Goal: Task Accomplishment & Management: Use online tool/utility

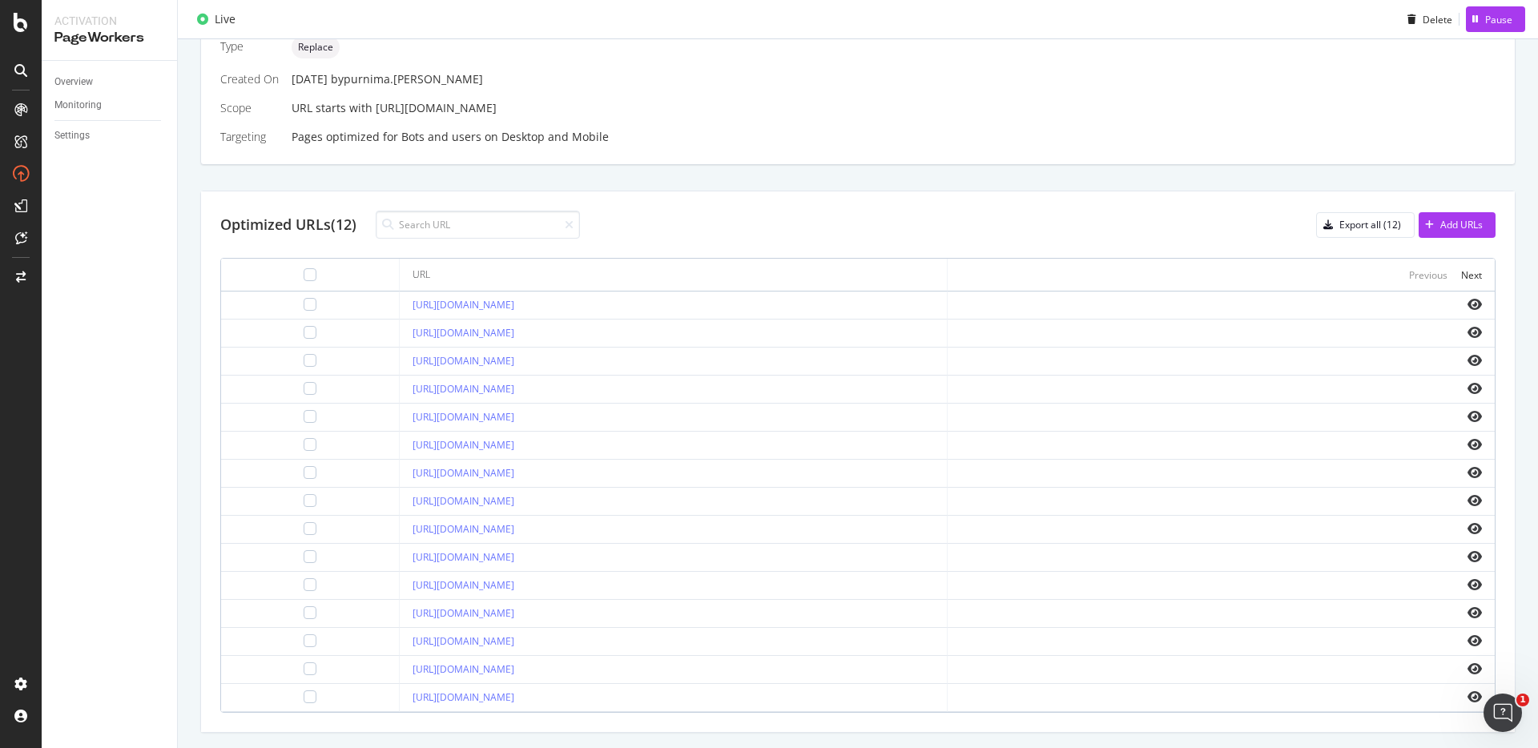
scroll to position [445, 0]
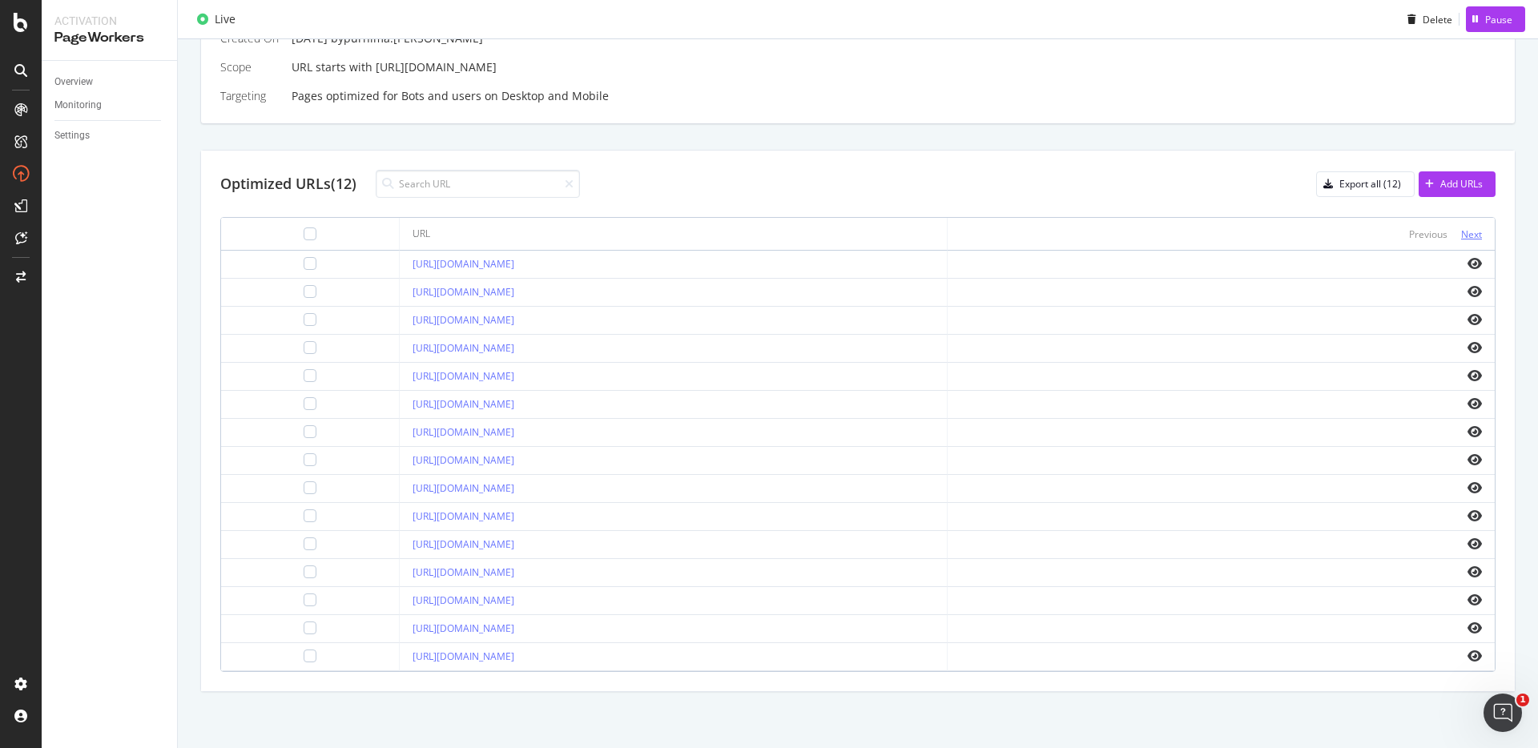
click at [1153, 240] on div "Next" at bounding box center [1471, 235] width 21 height 14
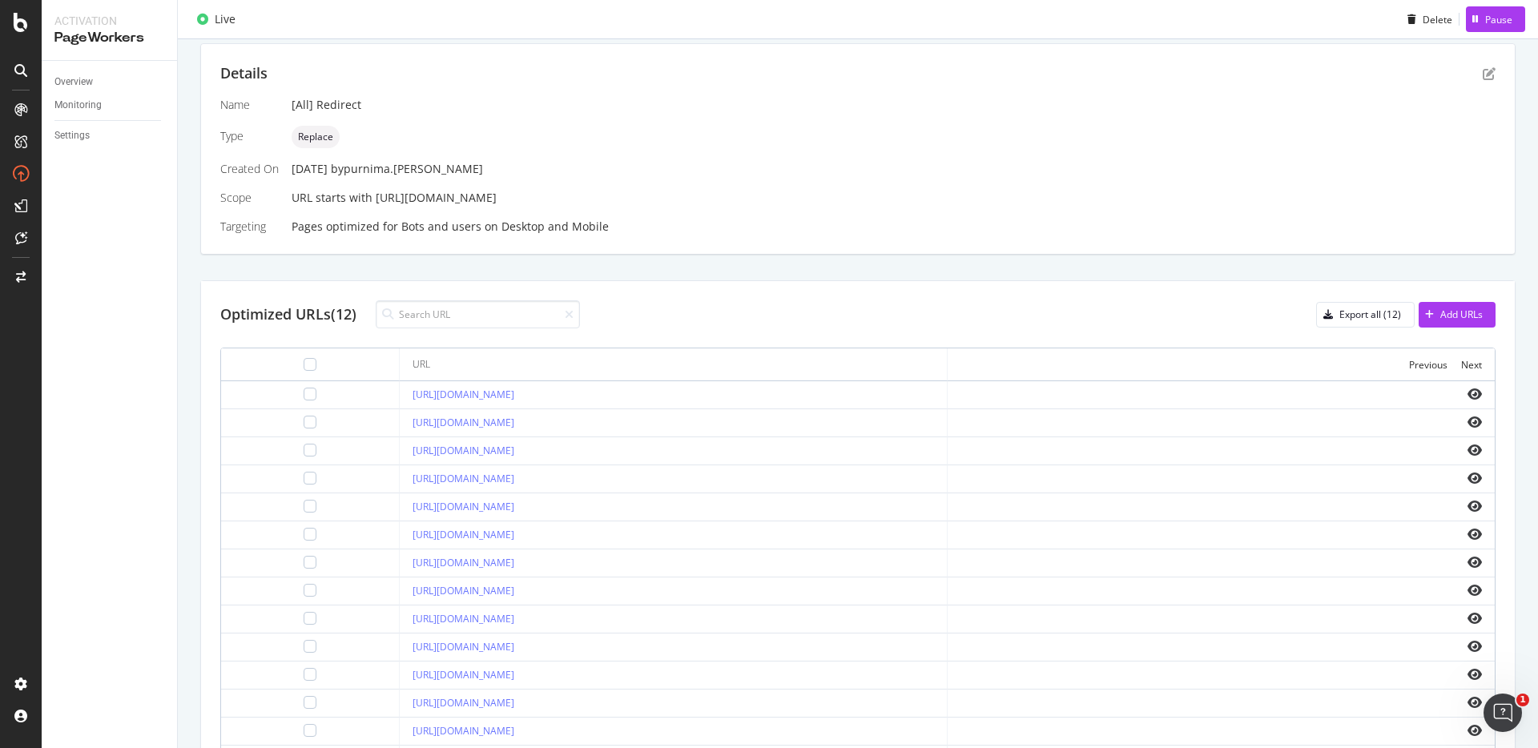
scroll to position [0, 0]
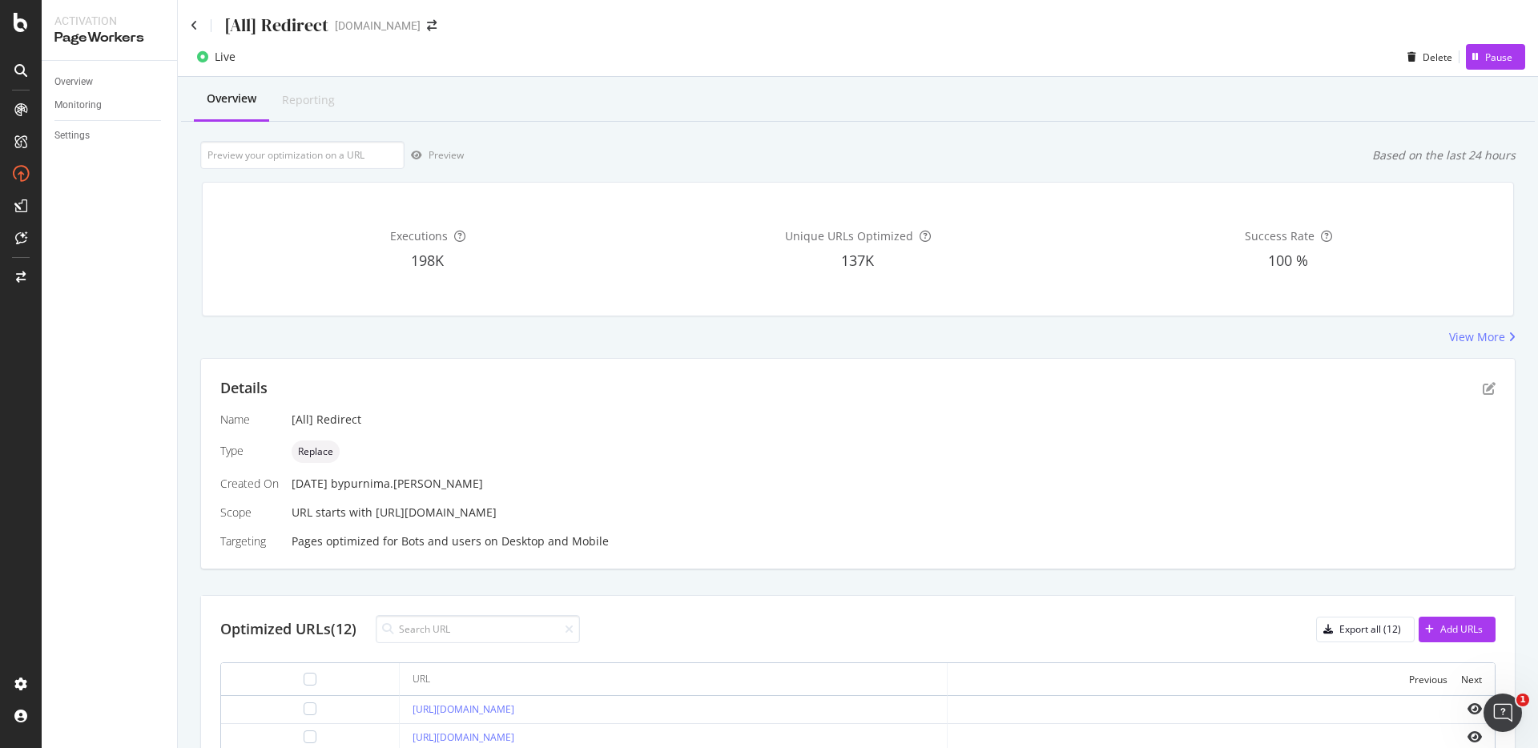
click at [902, 465] on div "Name [All] Redirect Type Replace Created On 29 Aug. 2025 by purnima.balraju Sco…" at bounding box center [857, 481] width 1275 height 138
click at [743, 328] on div "Executions 198K Unique URLs Optimized 137K Success Rate 100 %" at bounding box center [857, 249] width 1331 height 160
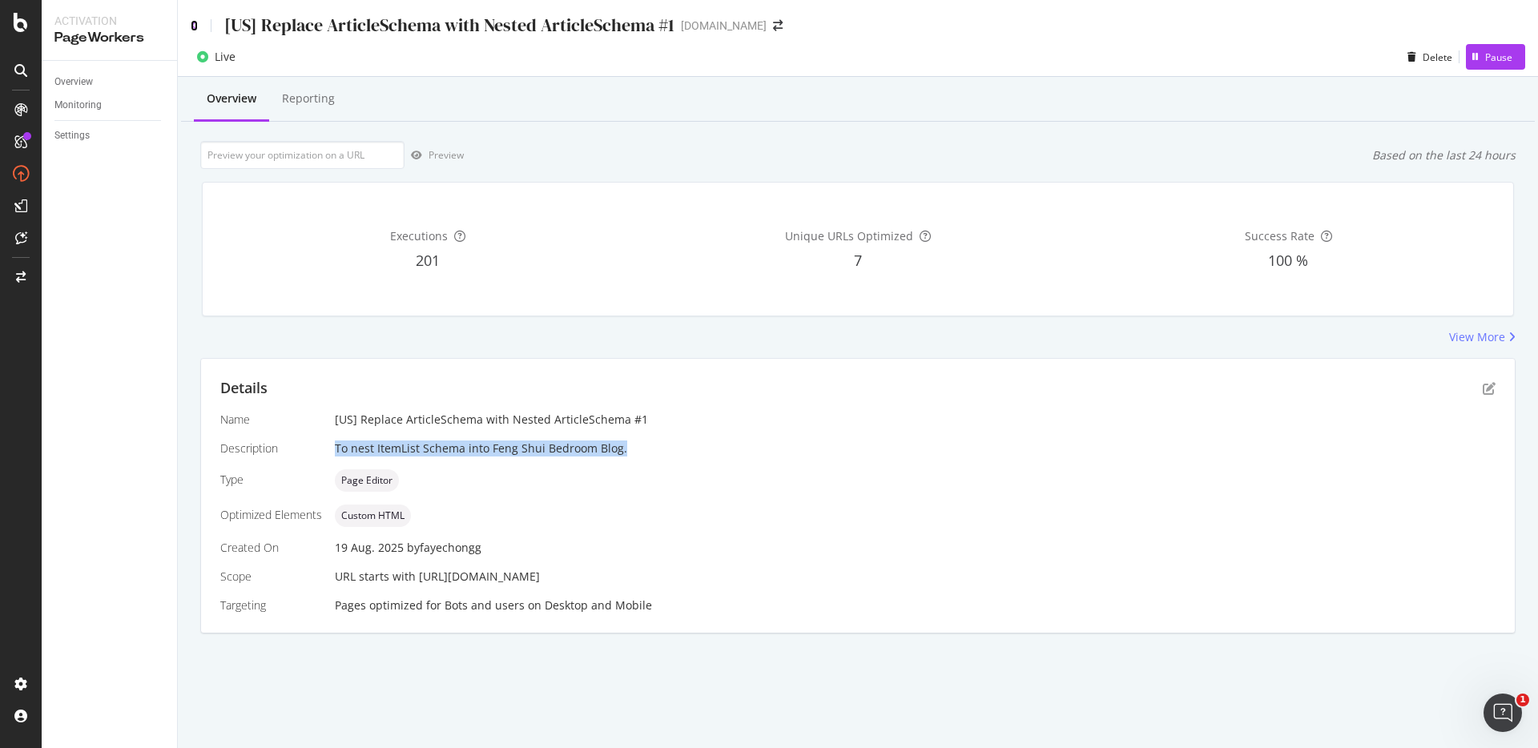
click at [195, 30] on icon at bounding box center [194, 25] width 7 height 11
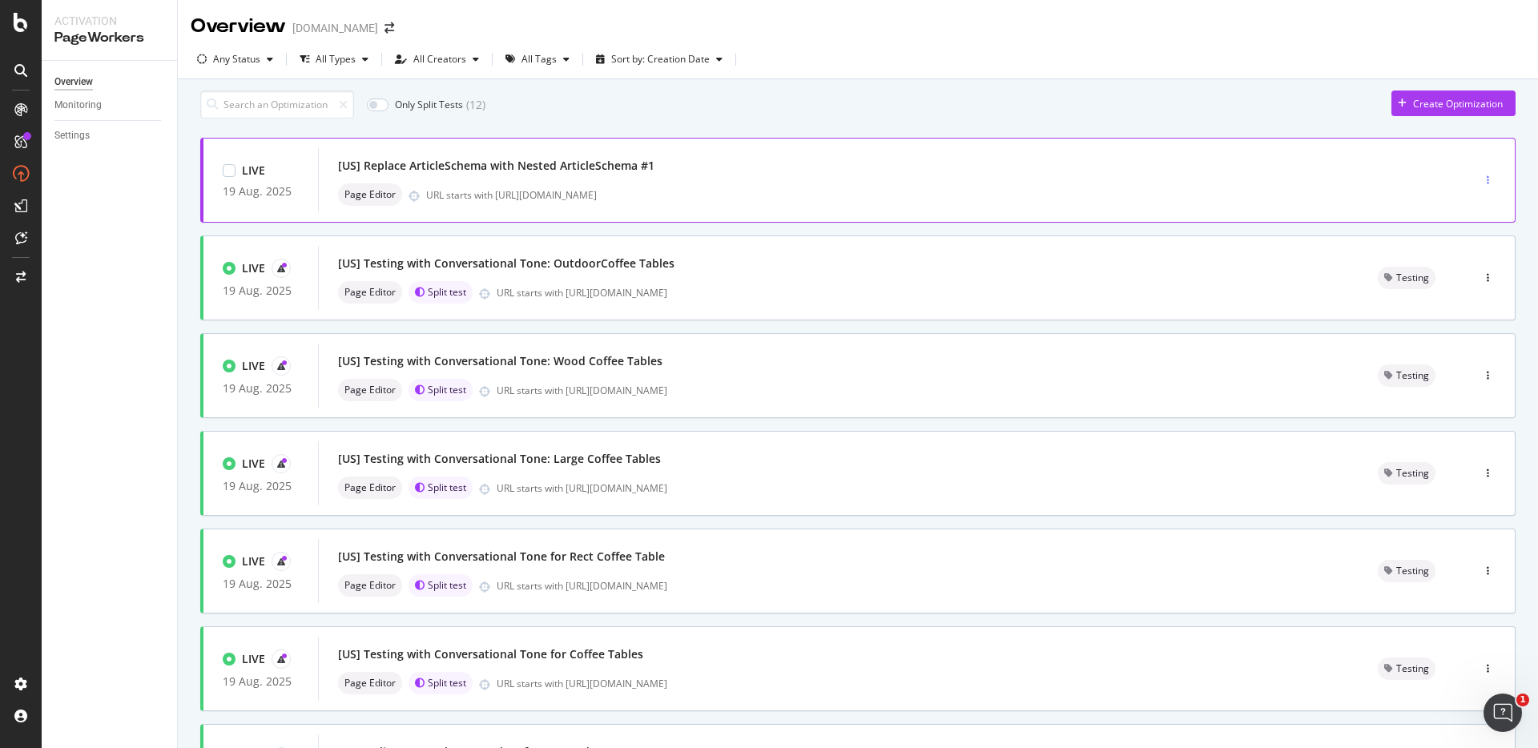
click at [1487, 183] on icon "button" at bounding box center [1488, 180] width 2 height 10
click at [1464, 265] on div "Tags" at bounding box center [1455, 271] width 22 height 14
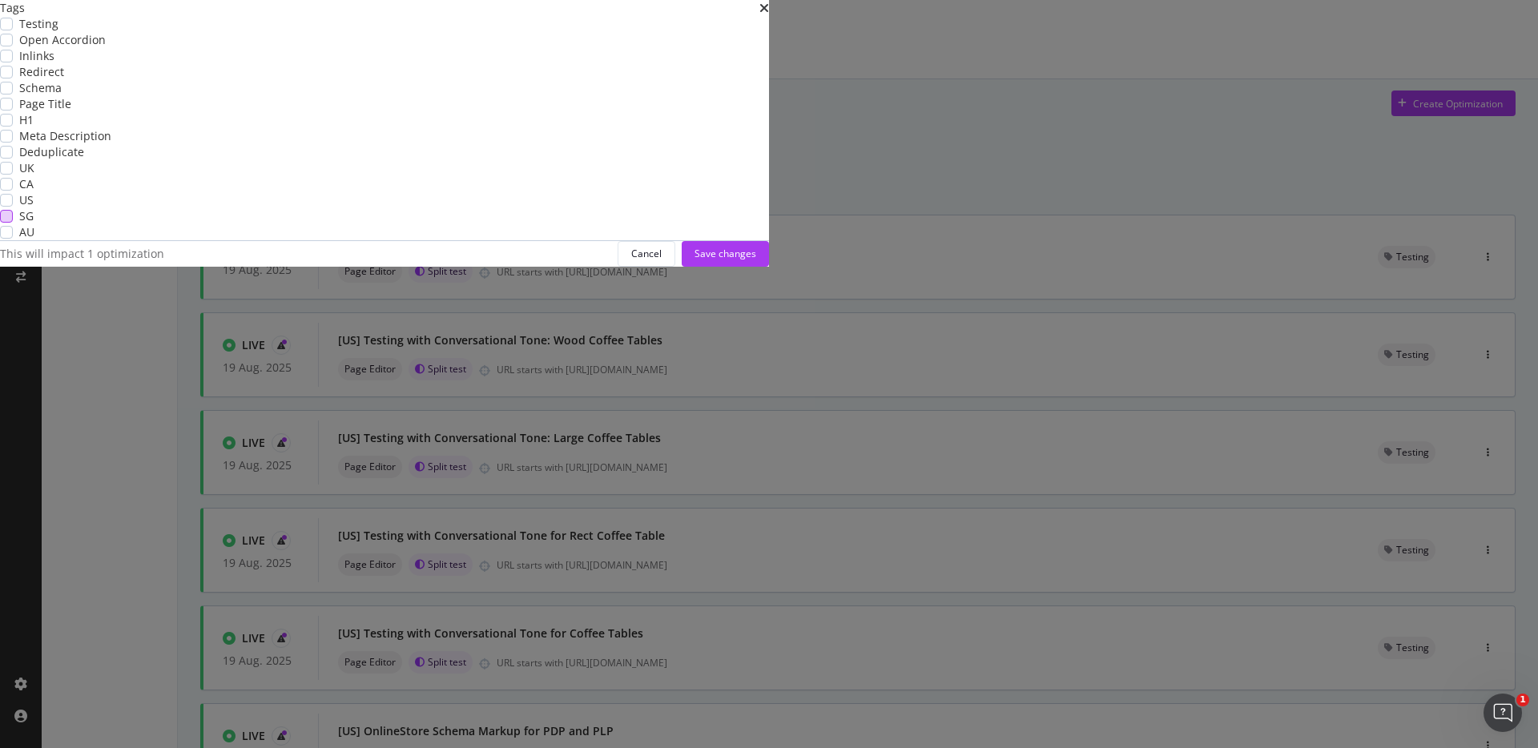
click at [13, 95] on div "modal" at bounding box center [6, 88] width 13 height 13
click at [13, 207] on div "modal" at bounding box center [6, 200] width 13 height 13
click at [756, 260] on div "Save changes" at bounding box center [726, 254] width 62 height 14
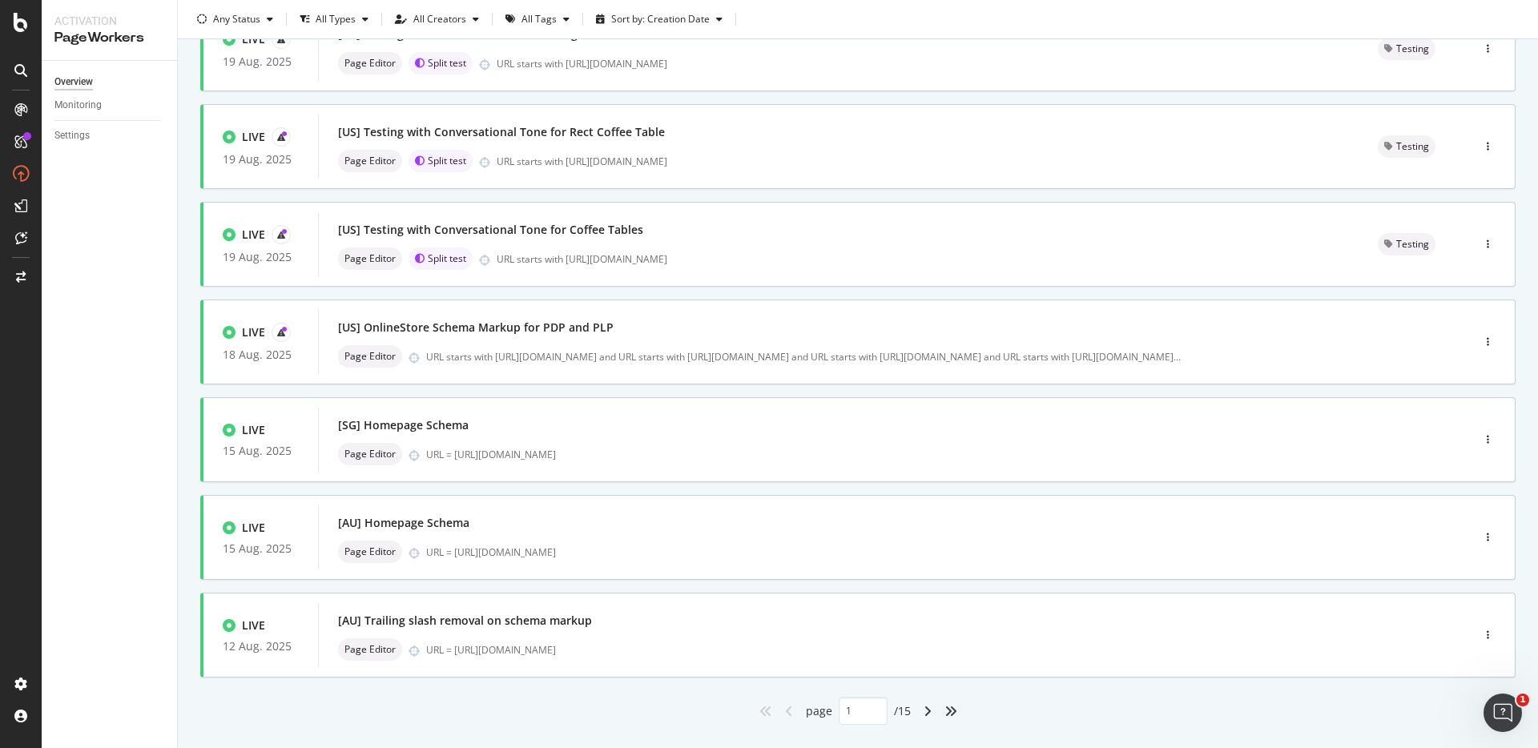
scroll to position [446, 0]
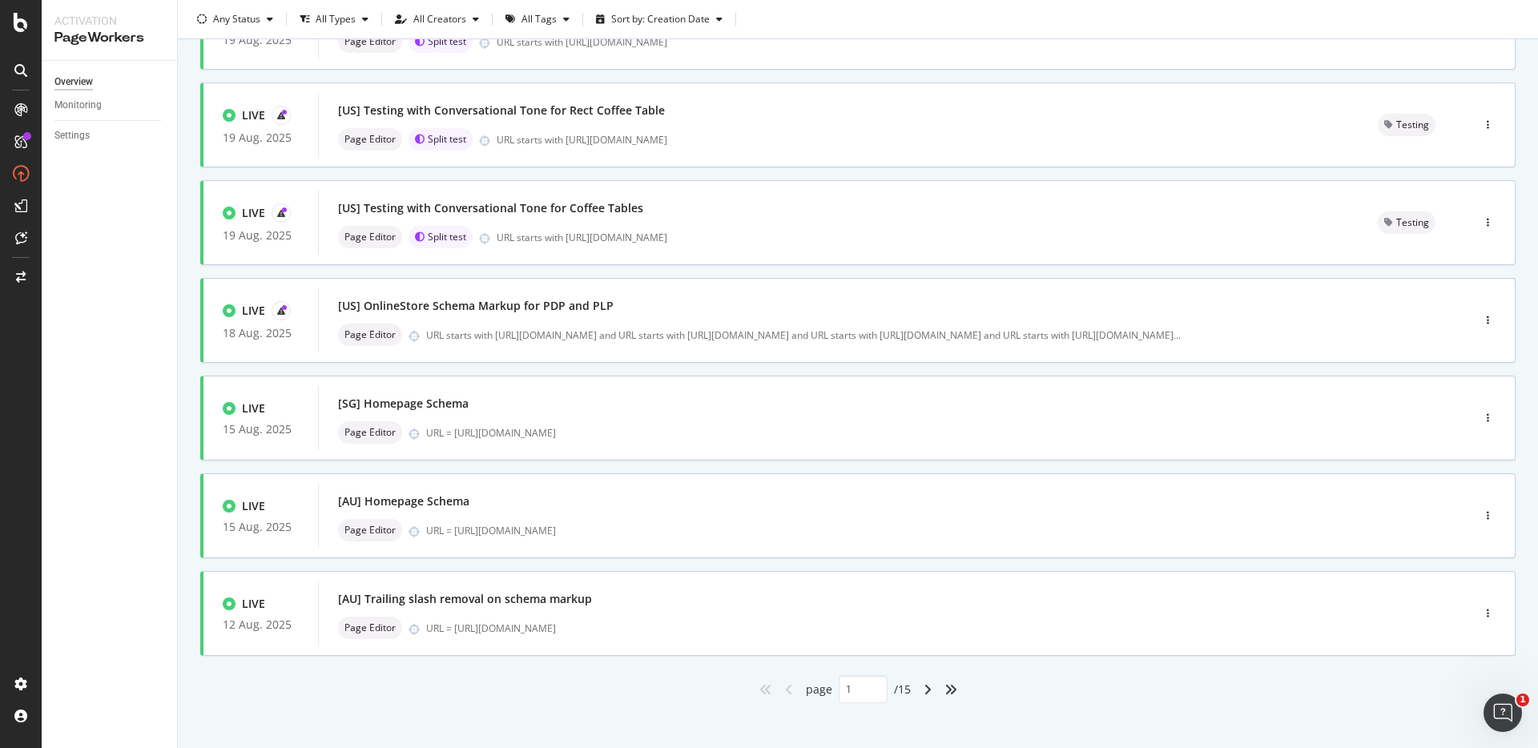
click at [606, 721] on div "Only Split Tests ( 12 ) Create Optimization LIVE [DATE] [US] Replace ArticleSch…" at bounding box center [858, 196] width 1360 height 1126
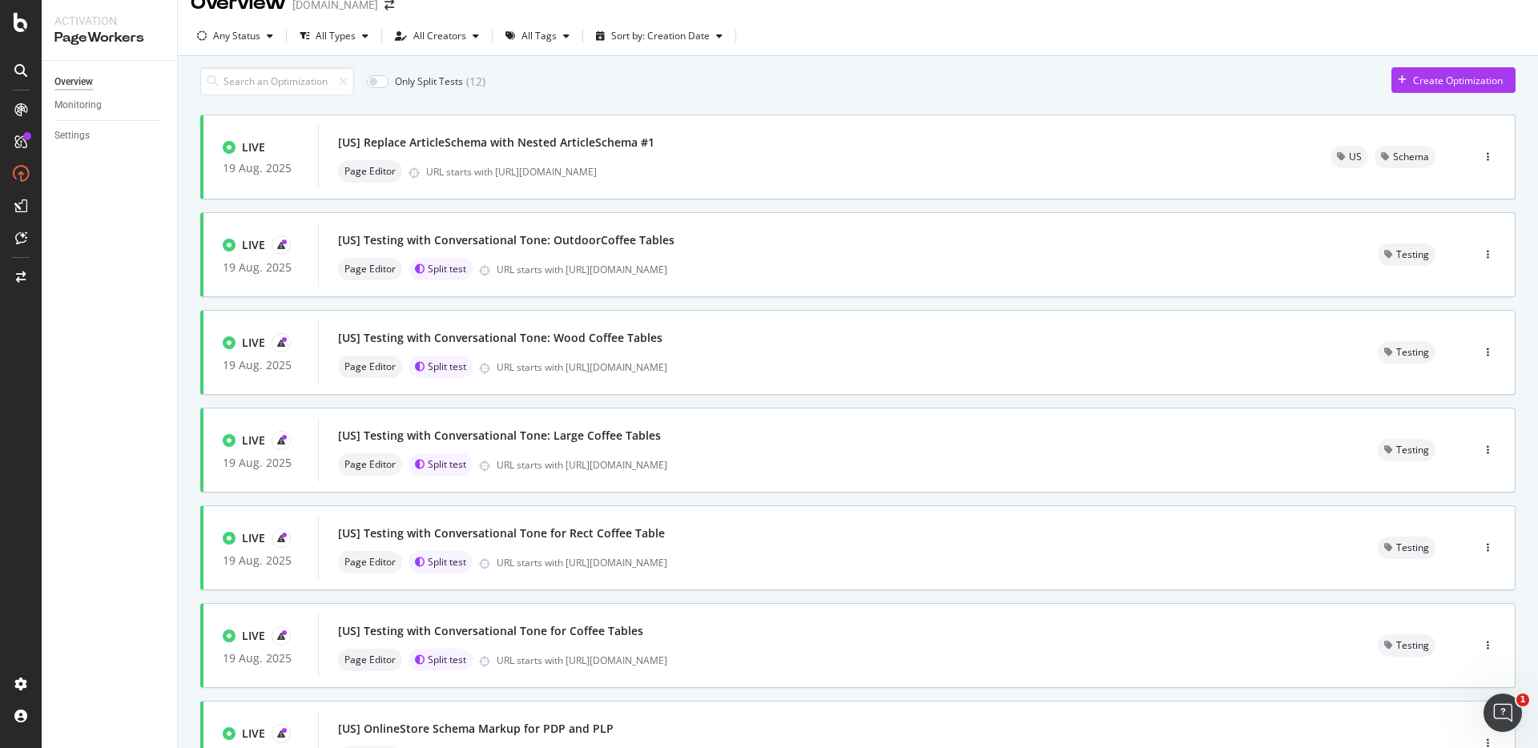
scroll to position [0, 0]
